Goal: Feedback & Contribution: Contribute content

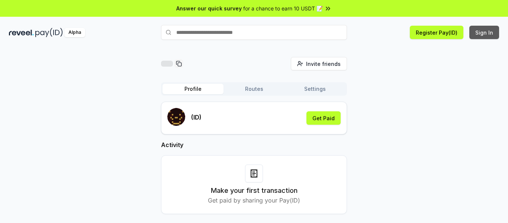
click at [485, 31] on button "Sign In" at bounding box center [485, 32] width 30 height 13
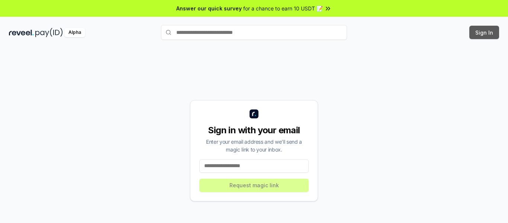
click at [482, 28] on button "Sign In" at bounding box center [485, 32] width 30 height 13
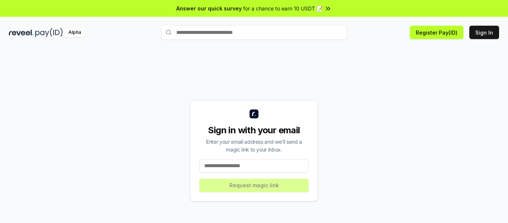
click at [316, 8] on span "for a chance to earn 10 USDT 📝" at bounding box center [283, 8] width 80 height 8
click at [482, 35] on button "Sign In" at bounding box center [485, 32] width 30 height 13
drag, startPoint x: 0, startPoint y: 0, endPoint x: 474, endPoint y: 66, distance: 479.0
click at [474, 66] on div "Sign in with your email Enter your email address and we’ll send a magic link to…" at bounding box center [254, 150] width 490 height 187
click at [318, 70] on div "Sign in with your email Enter your email address and we’ll send a magic link to…" at bounding box center [254, 150] width 490 height 187
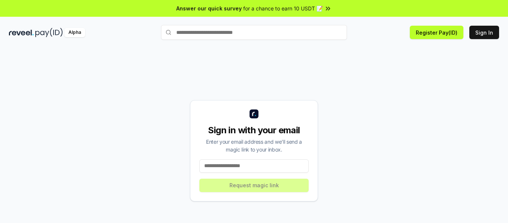
paste input "**********"
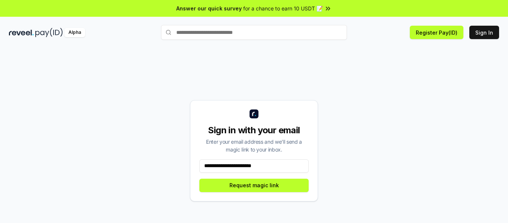
type input "**********"
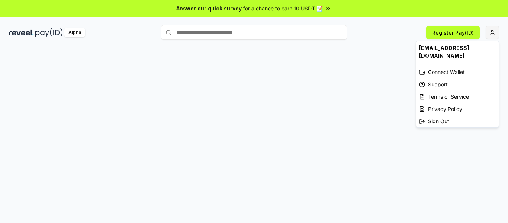
click at [493, 34] on html "Answer our quick survey for a chance to earn 10 USDT 📝 Alpha Register Pay(ID) […" at bounding box center [254, 111] width 508 height 223
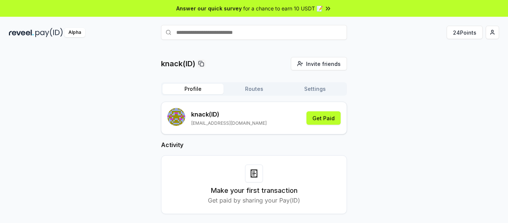
click at [256, 89] on button "Routes" at bounding box center [254, 89] width 61 height 10
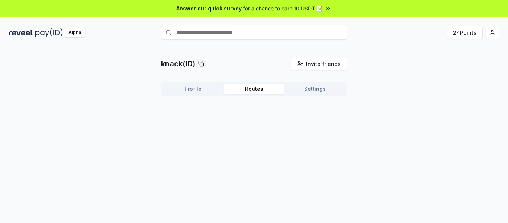
click at [311, 90] on button "Settings" at bounding box center [315, 89] width 61 height 10
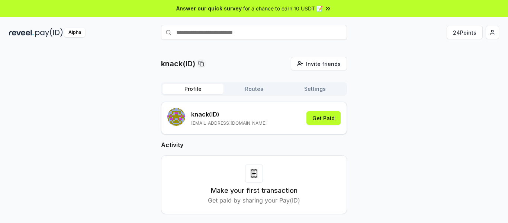
click at [194, 92] on button "Profile" at bounding box center [193, 89] width 61 height 10
click at [466, 32] on button "24 Points" at bounding box center [465, 32] width 36 height 13
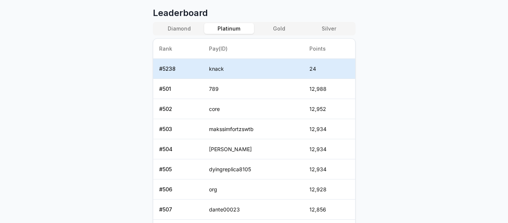
scroll to position [248, 0]
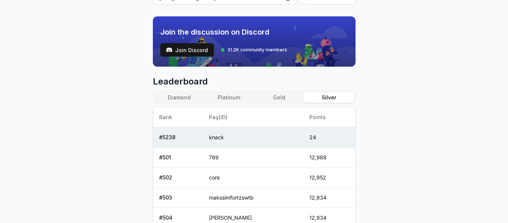
click at [337, 100] on button "Silver" at bounding box center [329, 97] width 50 height 11
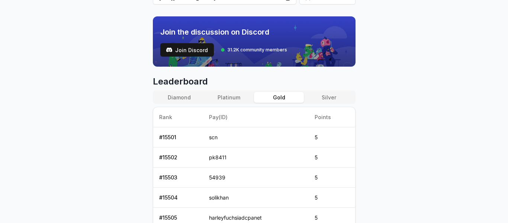
click at [289, 101] on button "Gold" at bounding box center [279, 97] width 50 height 11
click at [244, 98] on button "Platinum" at bounding box center [229, 97] width 50 height 11
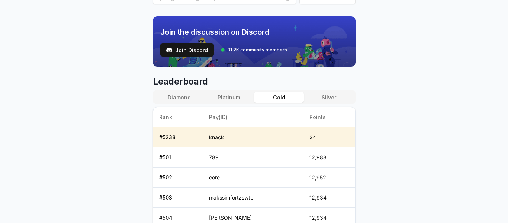
click at [284, 101] on button "Gold" at bounding box center [279, 97] width 50 height 11
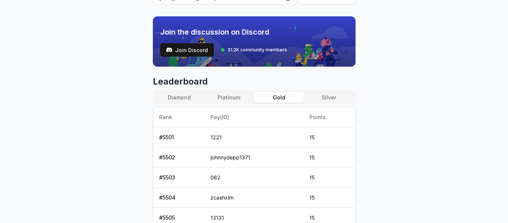
click at [316, 102] on button "Silver" at bounding box center [329, 97] width 50 height 11
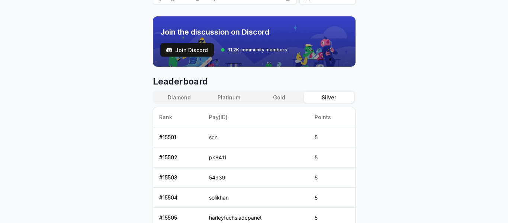
click at [228, 97] on button "Platinum" at bounding box center [229, 97] width 50 height 11
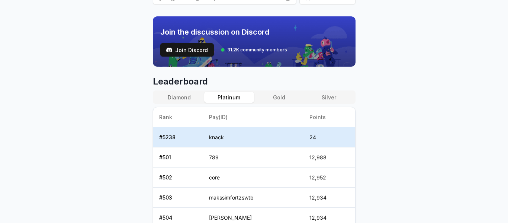
click at [187, 100] on button "Diamond" at bounding box center [179, 97] width 50 height 11
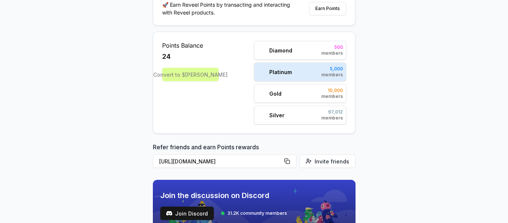
scroll to position [0, 0]
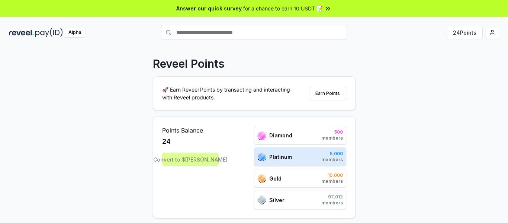
click at [195, 163] on div "Convert to $REVA" at bounding box center [190, 159] width 57 height 13
click at [202, 163] on div "Convert to $REVA" at bounding box center [190, 159] width 57 height 13
click at [330, 95] on button "Earn Points" at bounding box center [327, 93] width 37 height 13
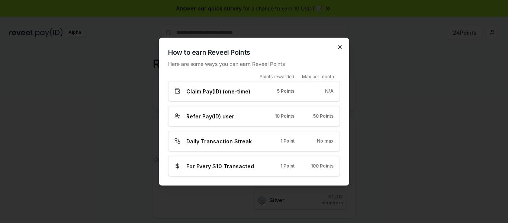
click at [339, 48] on icon "button" at bounding box center [340, 46] width 3 height 3
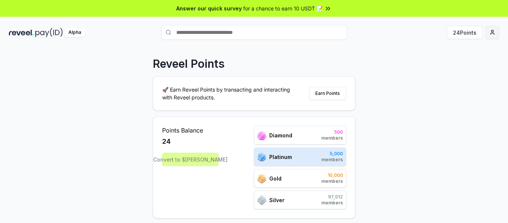
click at [494, 31] on html "Answer our quick survey for a chance to earn 10 USDT 📝 Alpha 24 Points Reveel P…" at bounding box center [254, 111] width 508 height 223
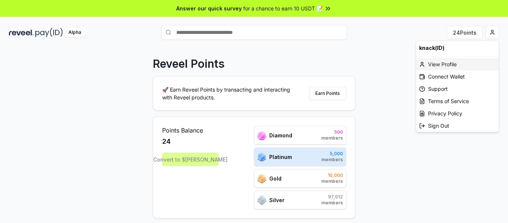
click at [454, 65] on div "View Profile" at bounding box center [457, 64] width 83 height 12
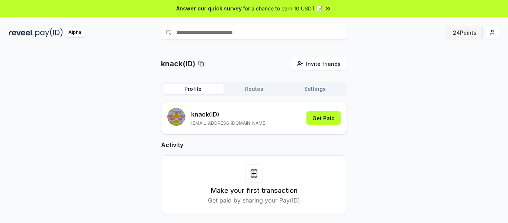
click at [467, 32] on button "24 Points" at bounding box center [465, 32] width 36 height 13
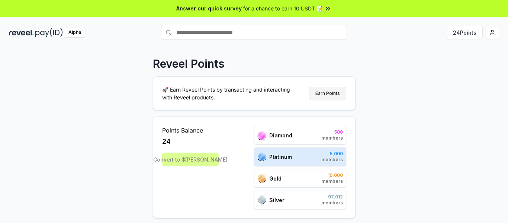
click at [333, 92] on button "Earn Points" at bounding box center [327, 93] width 37 height 13
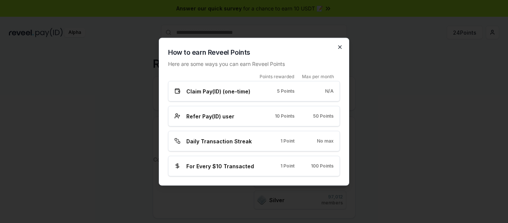
click at [341, 47] on icon "button" at bounding box center [340, 47] width 6 height 6
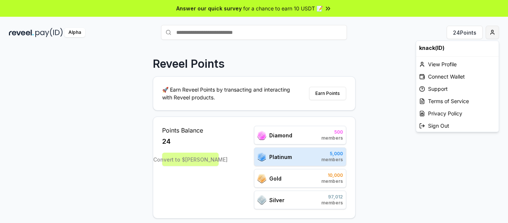
click at [496, 32] on html "Answer our quick survey for a chance to earn 10 USDT 📝 Alpha 24 Points Reveel P…" at bounding box center [254, 111] width 508 height 223
click at [435, 59] on div "View Profile" at bounding box center [457, 64] width 83 height 12
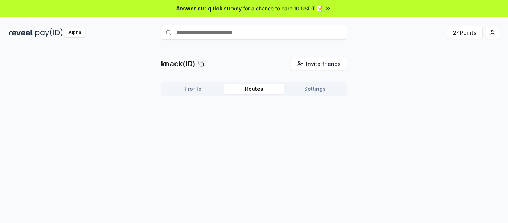
click at [259, 90] on button "Routes" at bounding box center [254, 89] width 61 height 10
click at [312, 91] on button "Settings" at bounding box center [315, 89] width 61 height 10
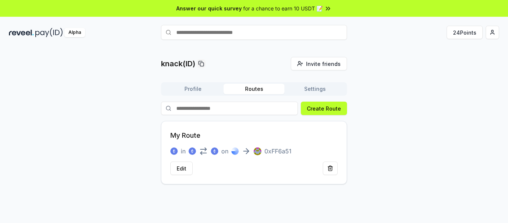
click at [255, 89] on button "Routes" at bounding box center [254, 89] width 61 height 10
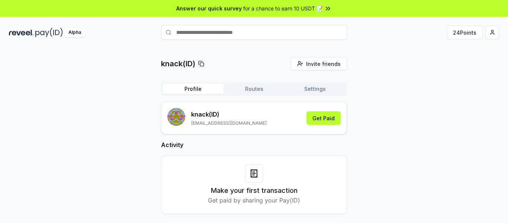
click at [196, 91] on button "Profile" at bounding box center [193, 89] width 61 height 10
click at [463, 33] on button "24 Points" at bounding box center [465, 32] width 36 height 13
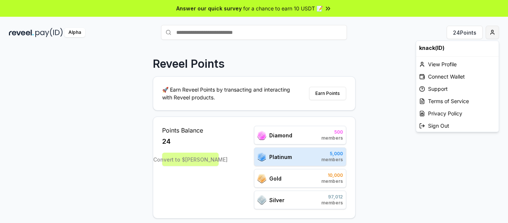
click at [493, 33] on html "Answer our quick survey for a chance to earn 10 USDT 📝 Alpha 24 Points Reveel P…" at bounding box center [254, 111] width 508 height 223
click at [458, 64] on div "View Profile" at bounding box center [457, 64] width 83 height 12
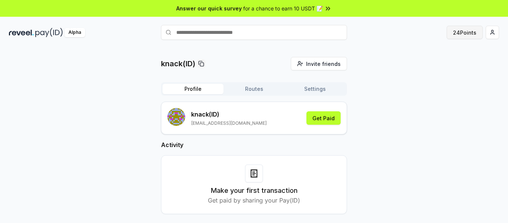
click at [472, 37] on button "24 Points" at bounding box center [465, 32] width 36 height 13
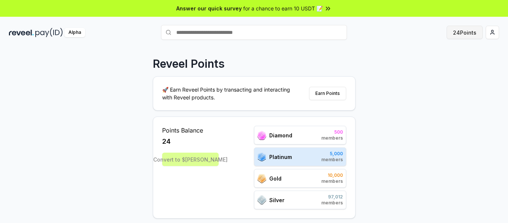
click at [476, 35] on button "24 Points" at bounding box center [465, 32] width 36 height 13
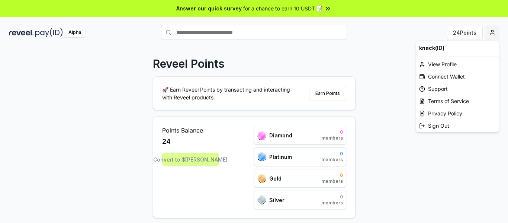
click at [492, 32] on html "Answer our quick survey for a chance to earn 10 USDT 📝 Alpha 24 Points Reveel P…" at bounding box center [254, 111] width 508 height 223
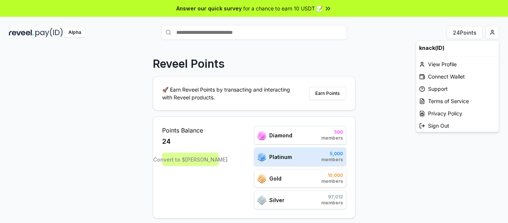
click at [410, 131] on html "Answer our quick survey for a chance to earn 10 USDT 📝 Alpha 24 Points Reveel P…" at bounding box center [254, 111] width 508 height 223
click at [495, 32] on html "Answer our quick survey for a chance to earn 10 USDT 📝 Alpha 24 Points Reveel P…" at bounding box center [254, 111] width 508 height 223
click at [447, 124] on div "Sign Out" at bounding box center [457, 125] width 83 height 12
